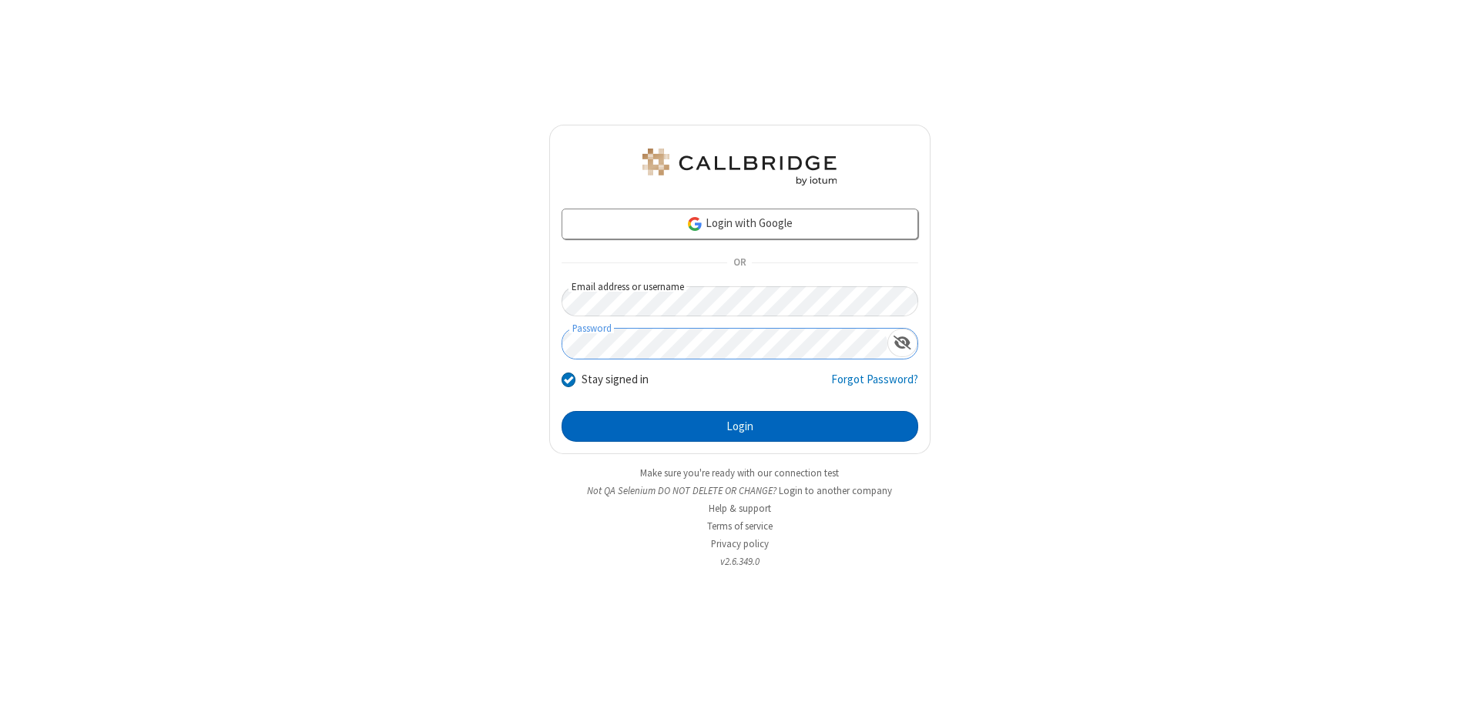
click at [739, 427] on button "Login" at bounding box center [739, 426] width 357 height 31
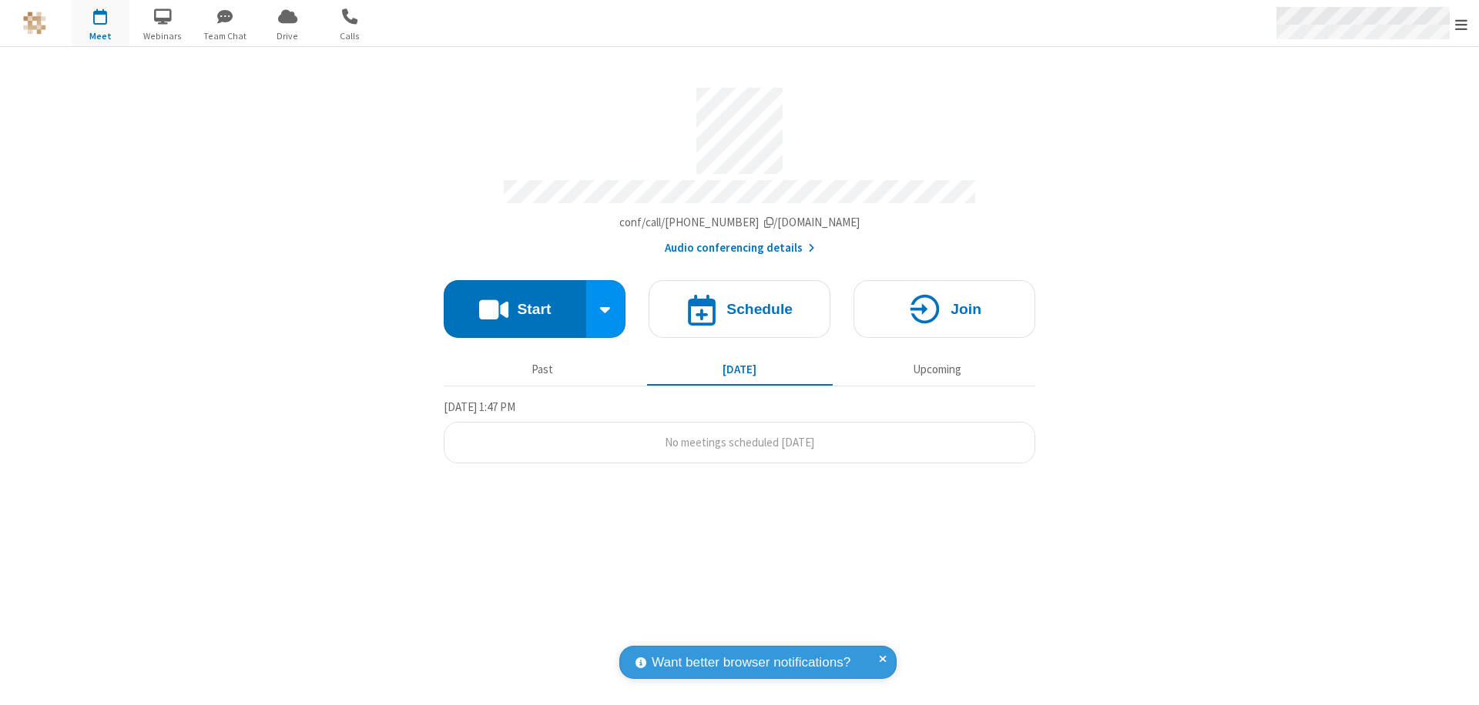
click at [1461, 24] on span "Open menu" at bounding box center [1461, 24] width 12 height 15
click at [287, 35] on span "Drive" at bounding box center [288, 36] width 58 height 14
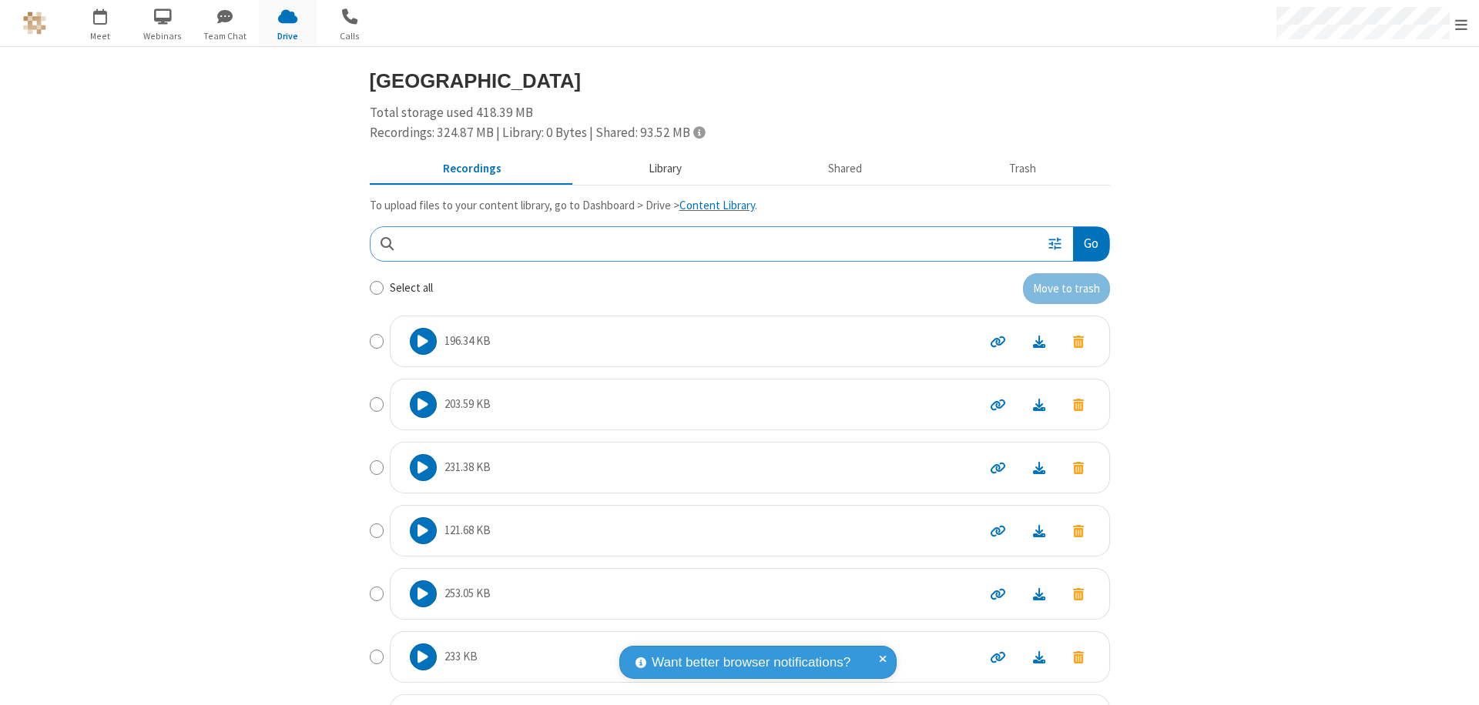
click at [657, 169] on button "Library" at bounding box center [664, 169] width 180 height 29
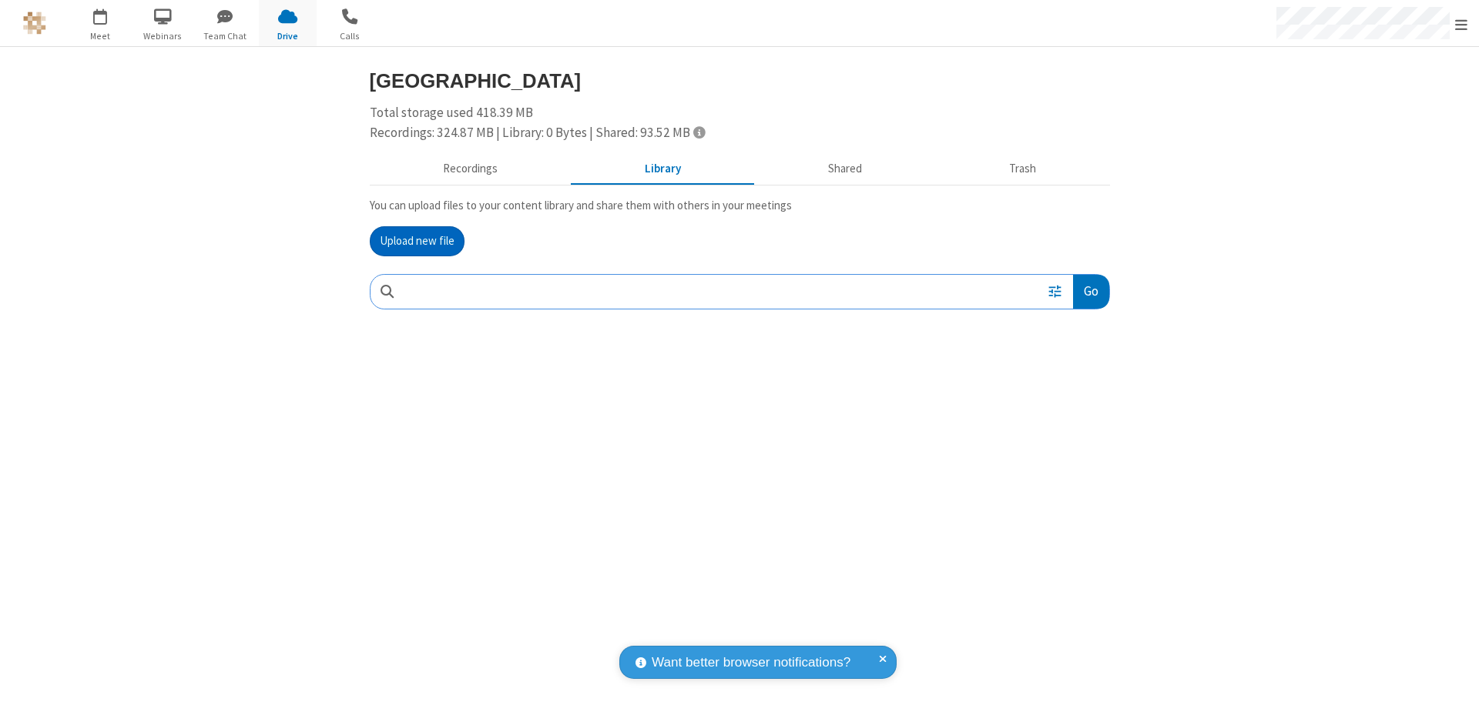
click at [417, 241] on button "Upload new file" at bounding box center [417, 241] width 95 height 31
